Goal: Task Accomplishment & Management: Manage account settings

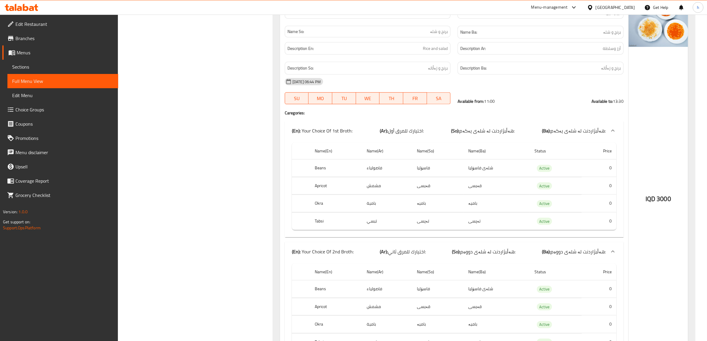
scroll to position [3174, 0]
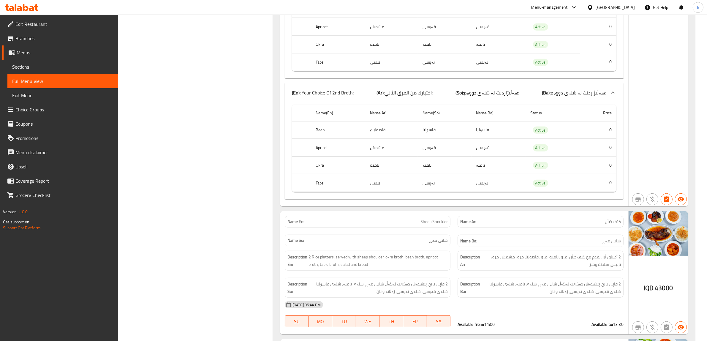
click at [22, 63] on span "Sections" at bounding box center [62, 66] width 101 height 7
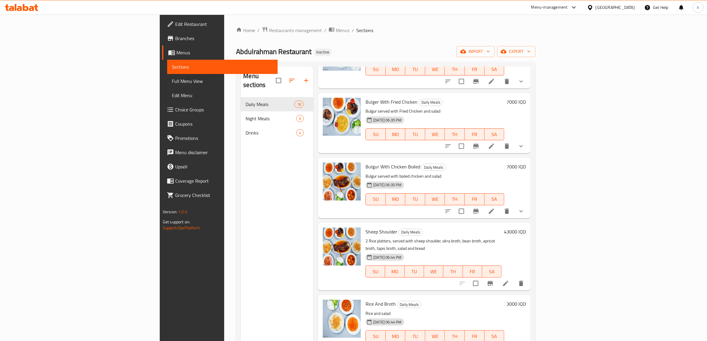
scroll to position [557, 0]
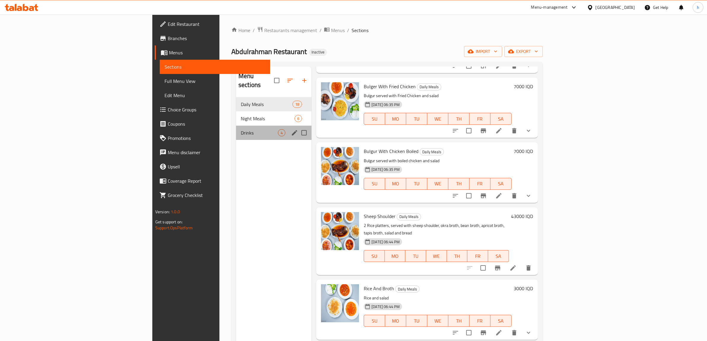
click at [236, 126] on div "Drinks 4" at bounding box center [273, 133] width 75 height 14
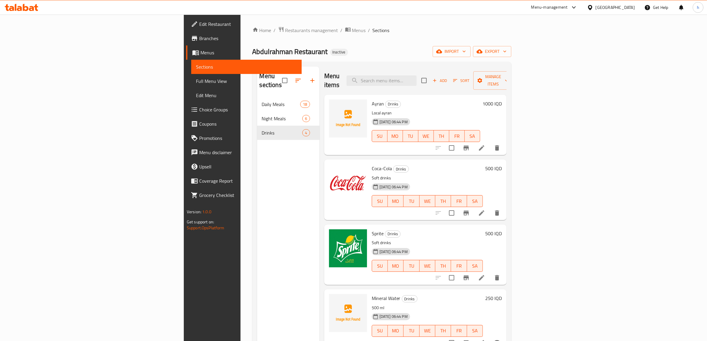
click at [485, 144] on icon at bounding box center [481, 147] width 7 height 7
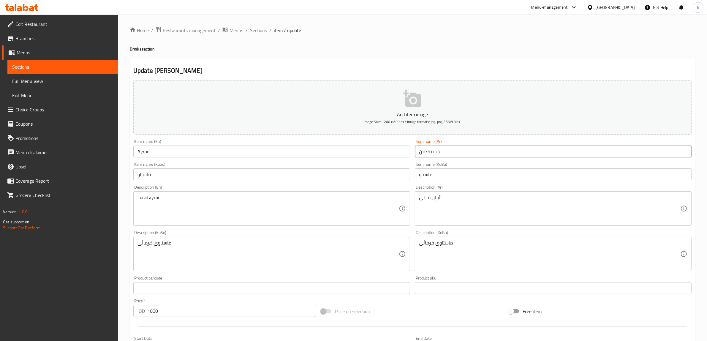
drag, startPoint x: 424, startPoint y: 152, endPoint x: 437, endPoint y: 153, distance: 13.4
click at [437, 153] on input "شنينة/لبن" at bounding box center [553, 152] width 277 height 12
click at [431, 152] on input "شنينة/لبن" at bounding box center [553, 152] width 277 height 12
drag, startPoint x: 424, startPoint y: 151, endPoint x: 432, endPoint y: 151, distance: 7.4
click at [432, 151] on input "شنينة/لبن" at bounding box center [553, 152] width 277 height 12
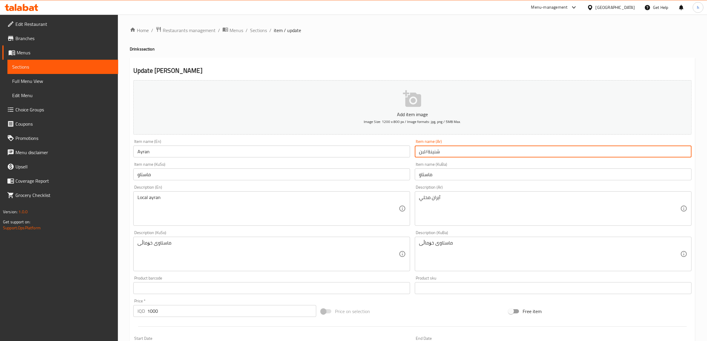
drag, startPoint x: 432, startPoint y: 151, endPoint x: 436, endPoint y: 152, distance: 4.2
click at [432, 151] on input "شنينة/لبن" at bounding box center [553, 152] width 277 height 12
drag, startPoint x: 442, startPoint y: 151, endPoint x: 426, endPoint y: 154, distance: 16.2
click at [426, 154] on input "شنينة/لبن" at bounding box center [553, 152] width 277 height 12
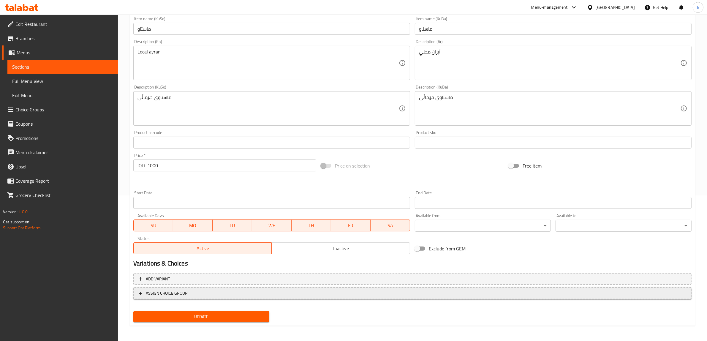
scroll to position [146, 0]
type input "لبن"
click at [248, 315] on span "Update" at bounding box center [201, 316] width 127 height 7
click at [27, 83] on span "Full Menu View" at bounding box center [62, 81] width 101 height 7
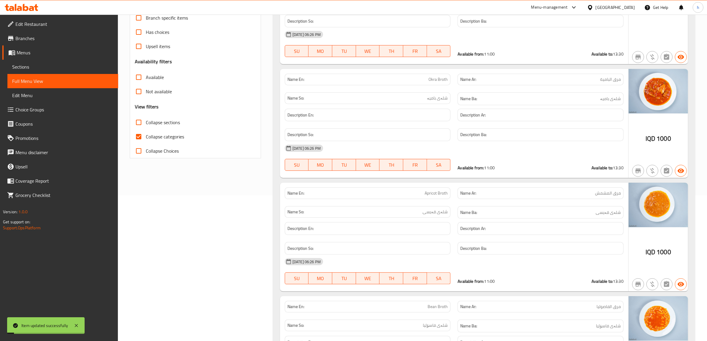
scroll to position [34, 0]
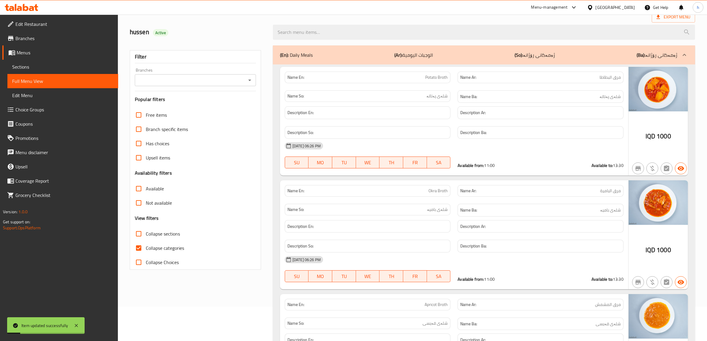
click at [142, 243] on input "Collapse categories" at bounding box center [139, 248] width 14 height 14
checkbox input "false"
click at [138, 239] on input "Collapse sections" at bounding box center [139, 234] width 14 height 14
checkbox input "true"
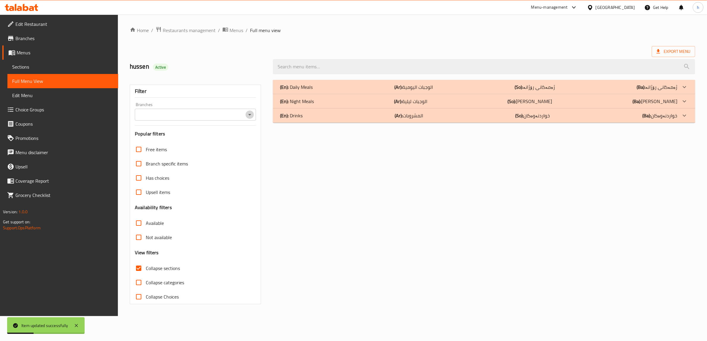
click at [250, 111] on icon "Open" at bounding box center [249, 114] width 7 height 7
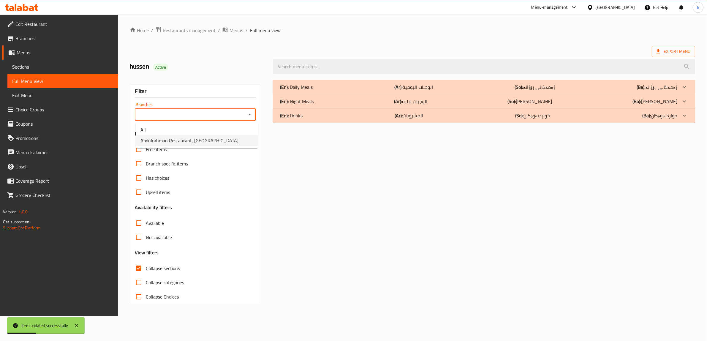
scroll to position [0, 0]
click at [179, 145] on li "Abdulrahman Restaurant, [GEOGRAPHIC_DATA]" at bounding box center [197, 140] width 122 height 11
type input "Abdulrahman Restaurant, [GEOGRAPHIC_DATA]"
click at [317, 119] on div "(En): Drinks (Ar): المشروبات (So): خواردنەوەکان (Ba): خواردنەوەکان" at bounding box center [482, 115] width 401 height 7
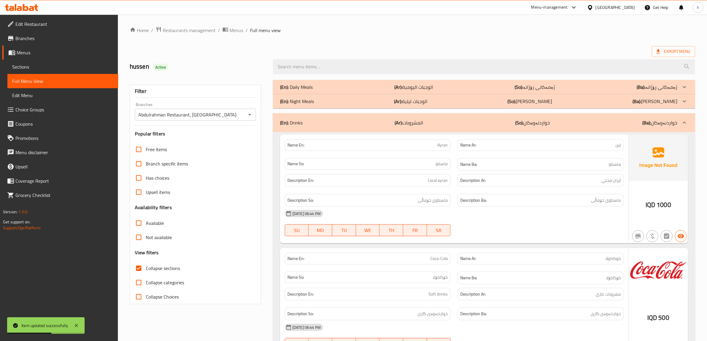
click at [305, 89] on p "(En): Daily Meals" at bounding box center [296, 86] width 33 height 7
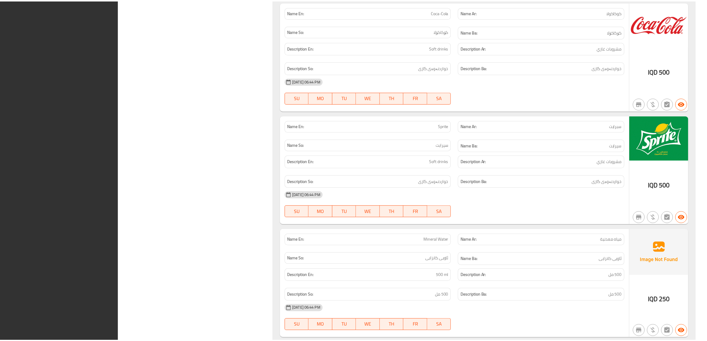
scroll to position [5959, 0]
